Goal: Information Seeking & Learning: Learn about a topic

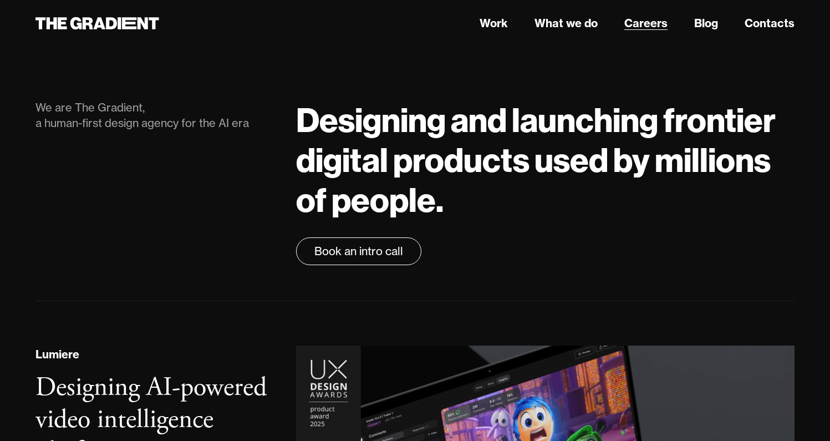
click at [646, 27] on link "Careers" at bounding box center [645, 23] width 43 height 17
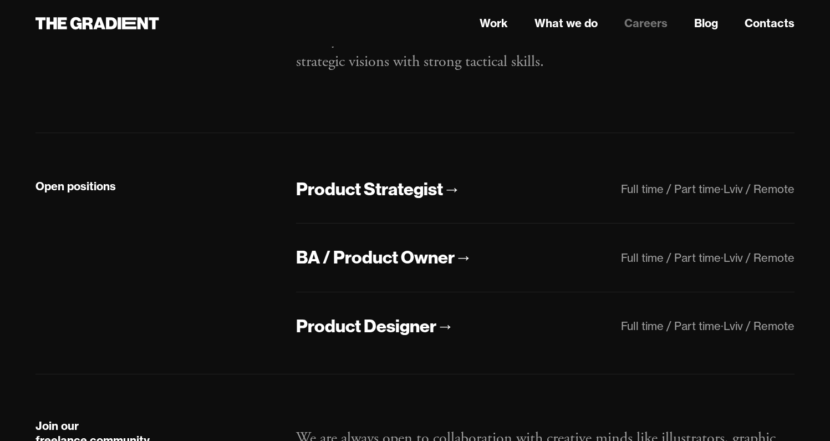
scroll to position [251, 0]
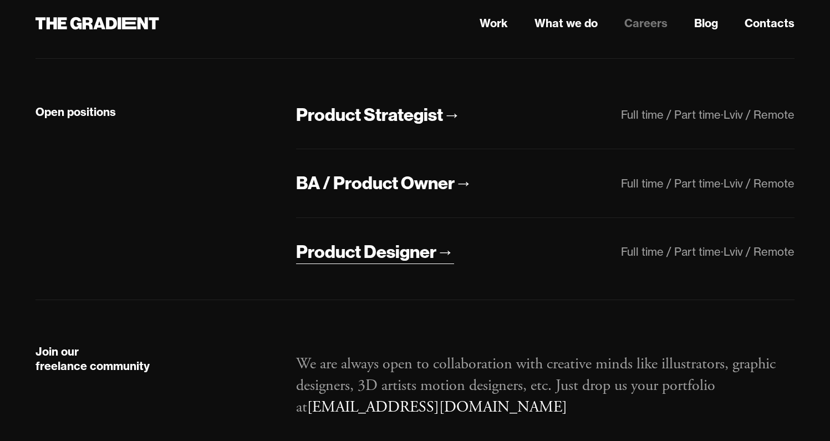
click at [358, 249] on div "Product Designer" at bounding box center [366, 251] width 140 height 23
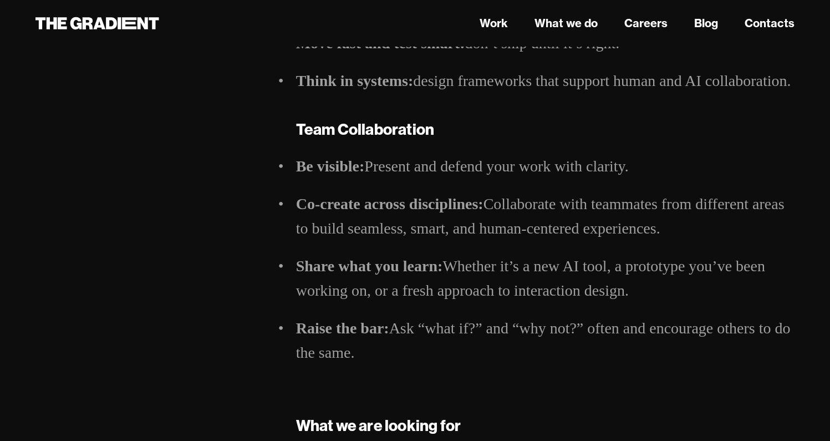
scroll to position [857, 0]
